Goal: Task Accomplishment & Management: Manage account settings

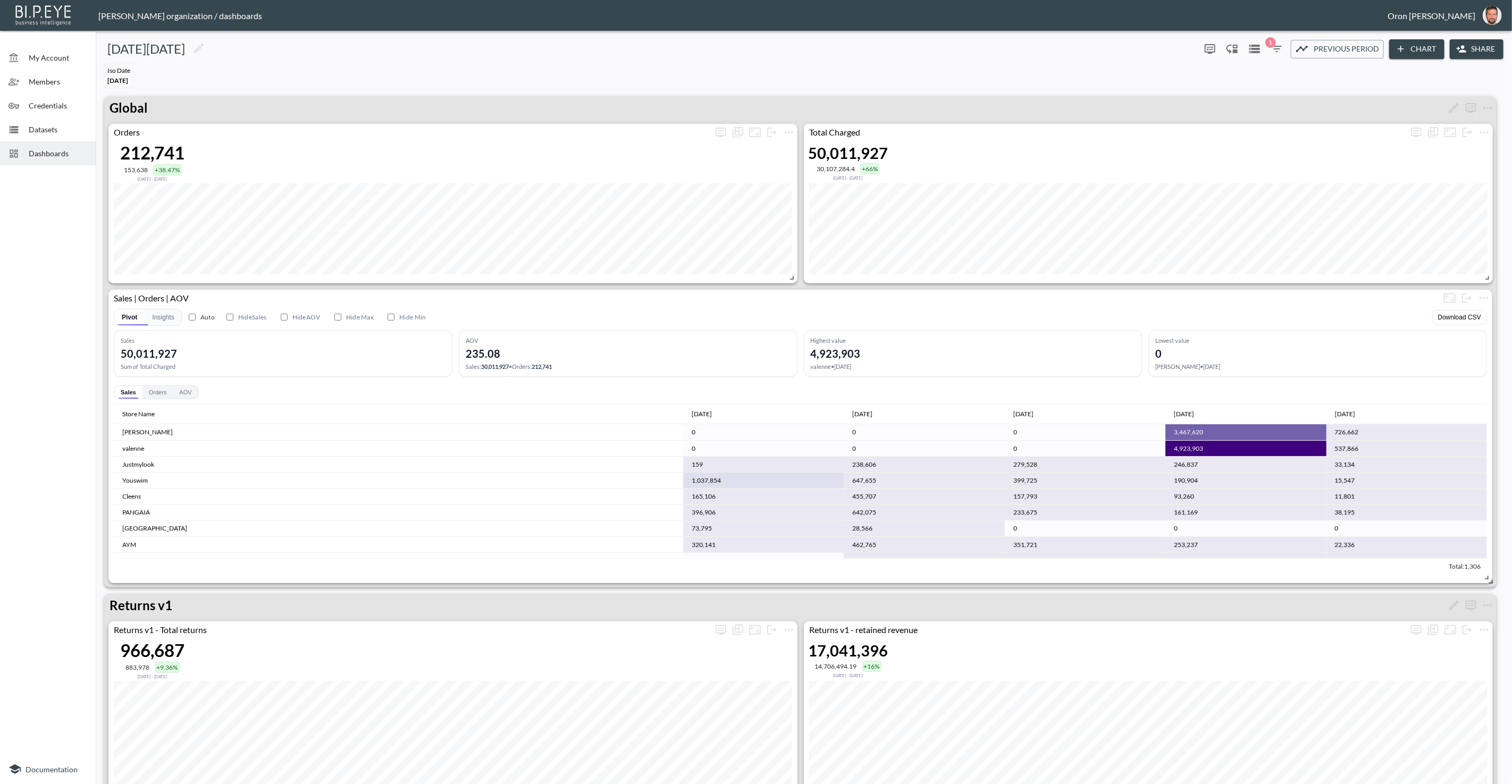
click at [68, 101] on span "Credentials" at bounding box center [58, 105] width 58 height 11
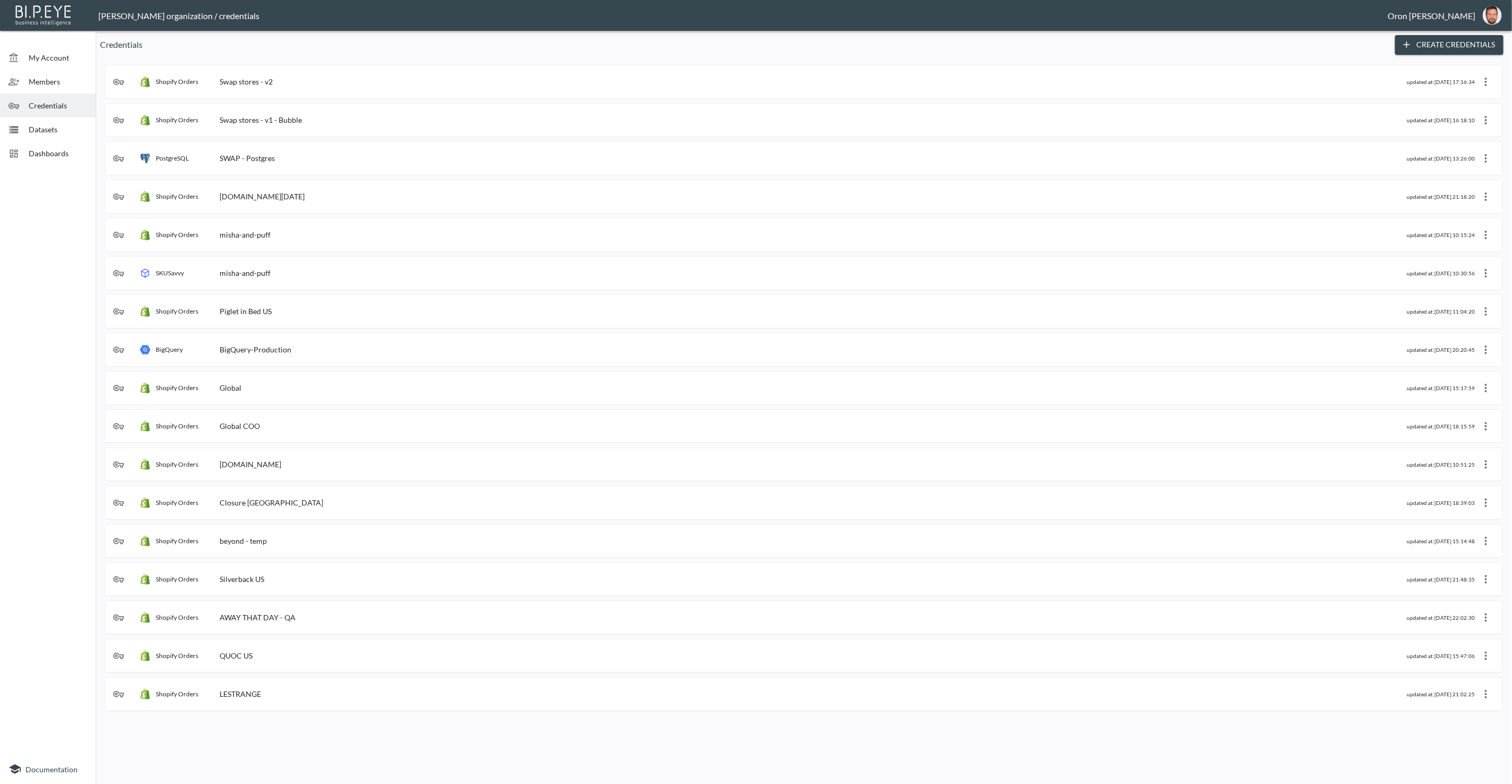
click at [280, 86] on div "Shopify Orders Swap stores - v2" at bounding box center [760, 82] width 1293 height 11
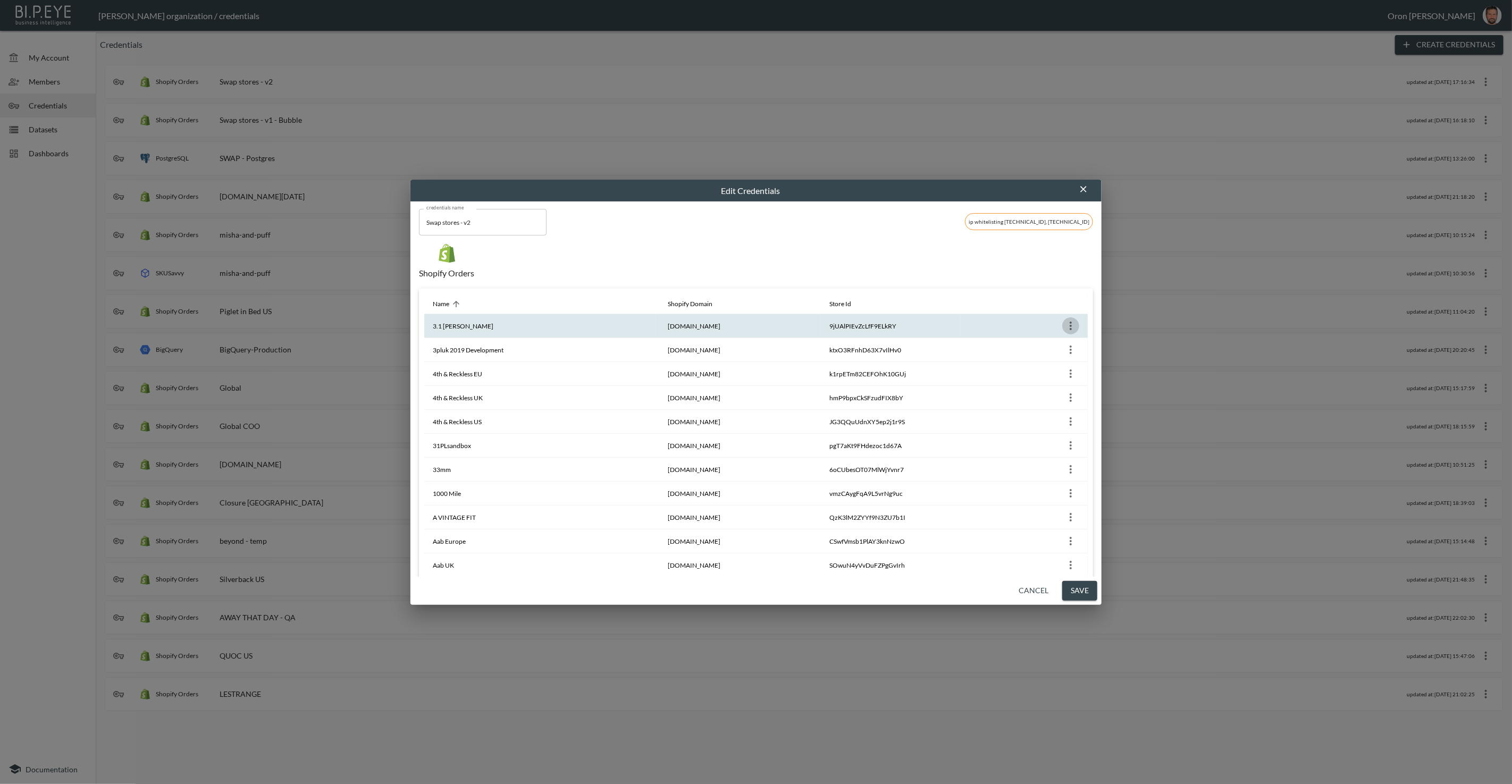
click at [1065, 322] on icon "more" at bounding box center [1071, 325] width 13 height 13
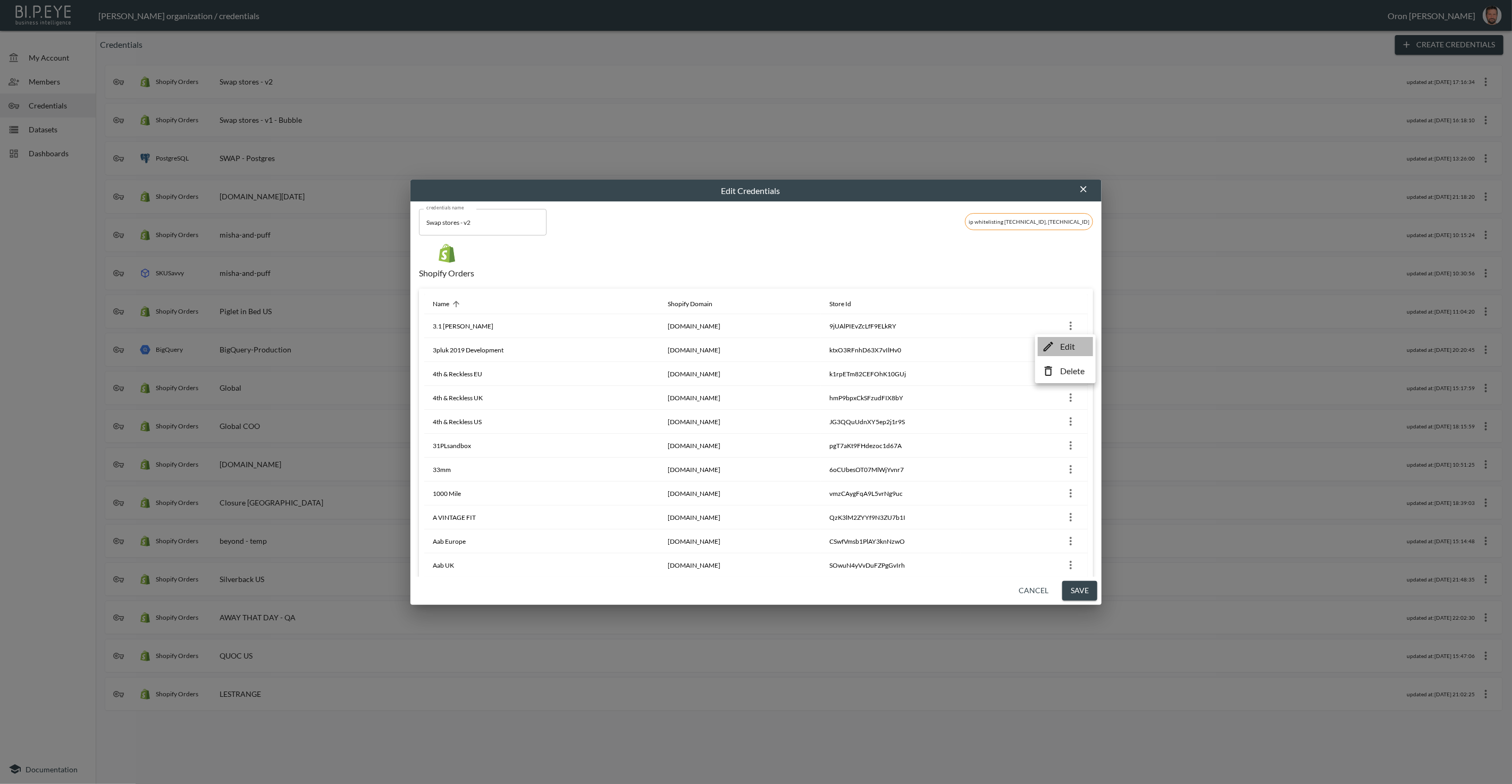
click at [1055, 351] on li "Edit" at bounding box center [1065, 346] width 55 height 19
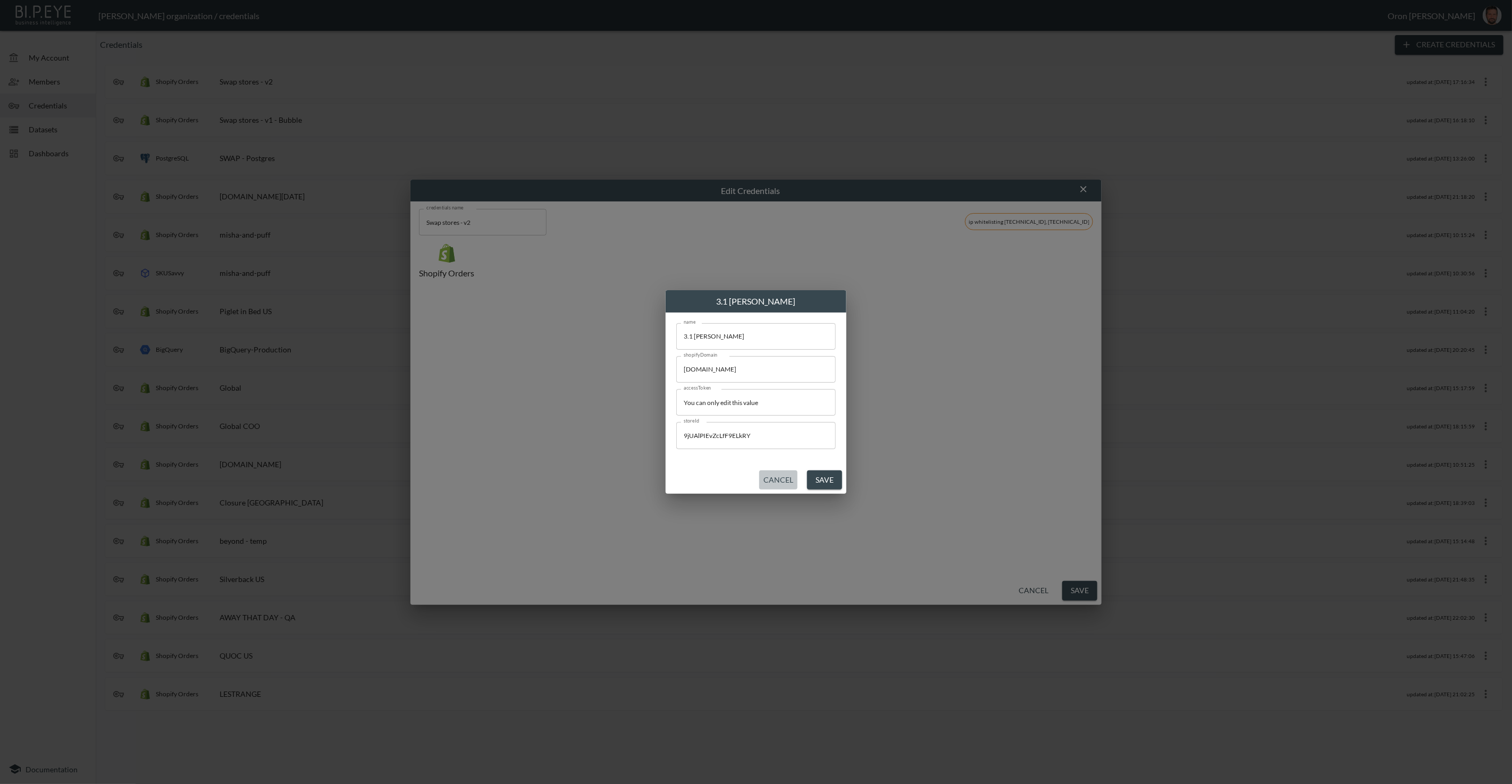
click at [782, 480] on button "Cancel" at bounding box center [778, 480] width 38 height 19
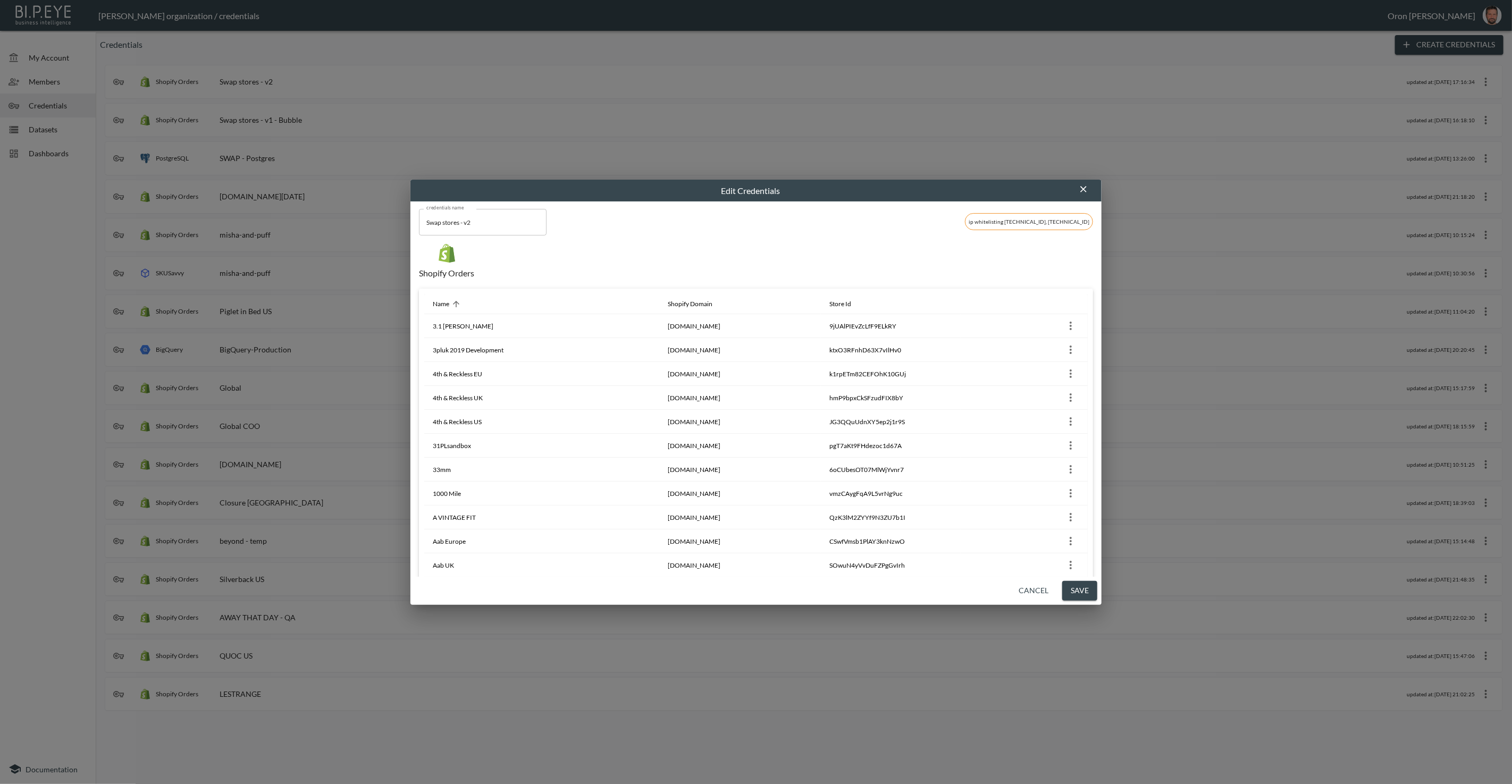
drag, startPoint x: 1011, startPoint y: 277, endPoint x: 967, endPoint y: 276, distance: 44.0
click at [967, 276] on div "Shopify Orders" at bounding box center [756, 266] width 674 height 45
click at [929, 246] on div "Shopify Orders" at bounding box center [756, 266] width 674 height 45
click at [1084, 190] on icon "button" at bounding box center [1083, 189] width 7 height 7
